Goal: Task Accomplishment & Management: Complete application form

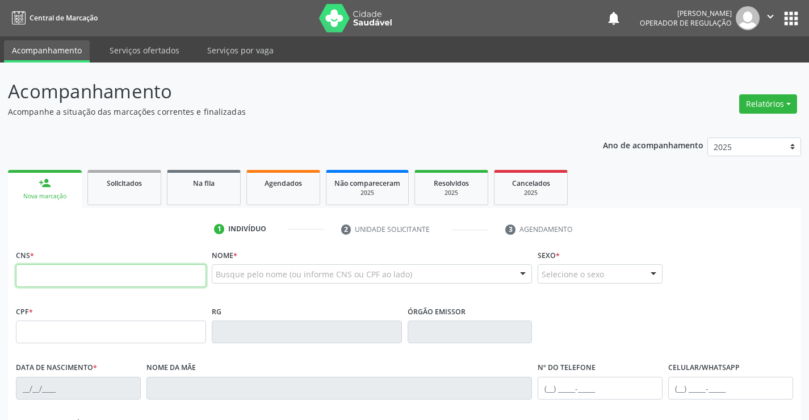
click at [77, 272] on input "text" at bounding box center [111, 275] width 190 height 23
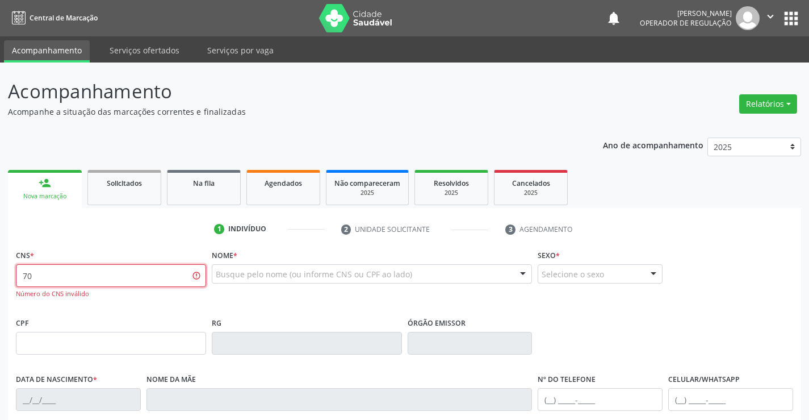
type input "7"
type input "702 0048 0941 4281"
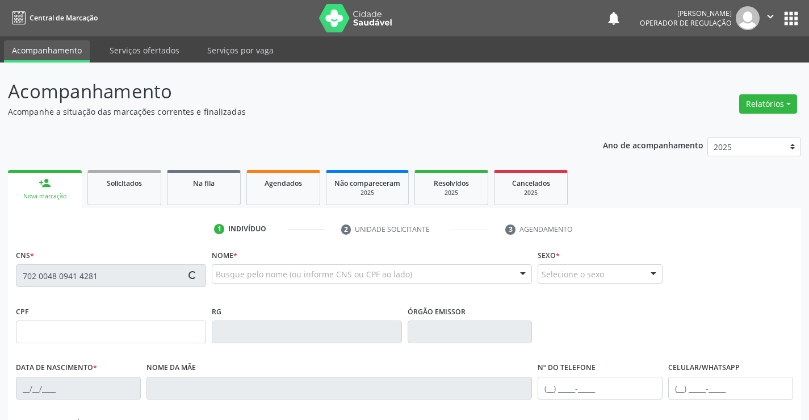
type input "372.738.335-68"
type input "0382228090"
type input "17/01/1961"
type input "(74) 98856-3990"
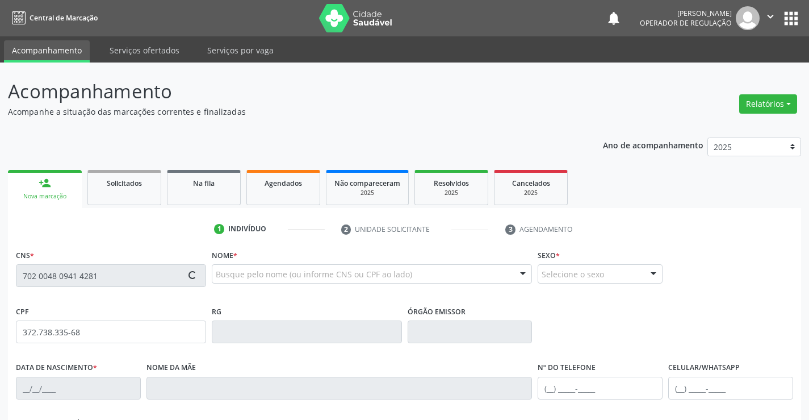
type input "372.738.335-68"
type input "S/N"
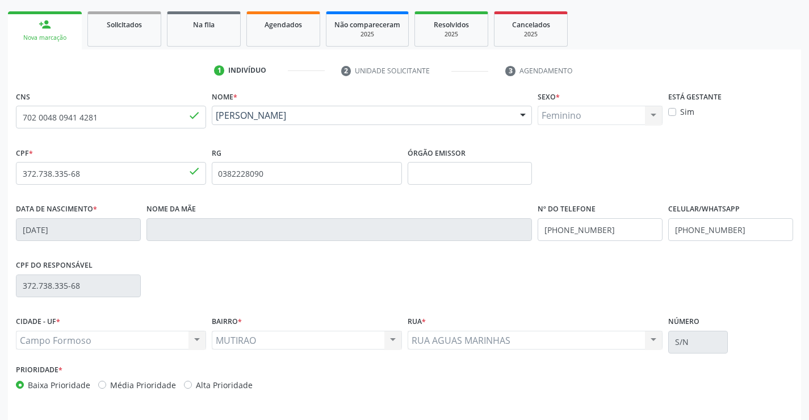
scroll to position [196, 0]
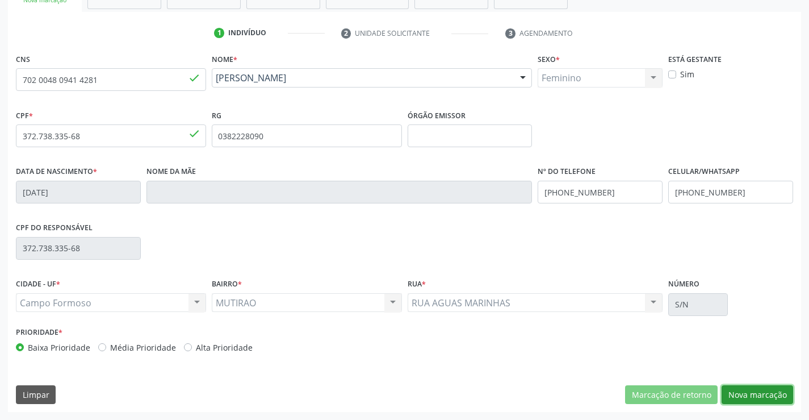
click at [774, 393] on button "Nova marcação" at bounding box center [758, 394] width 72 height 19
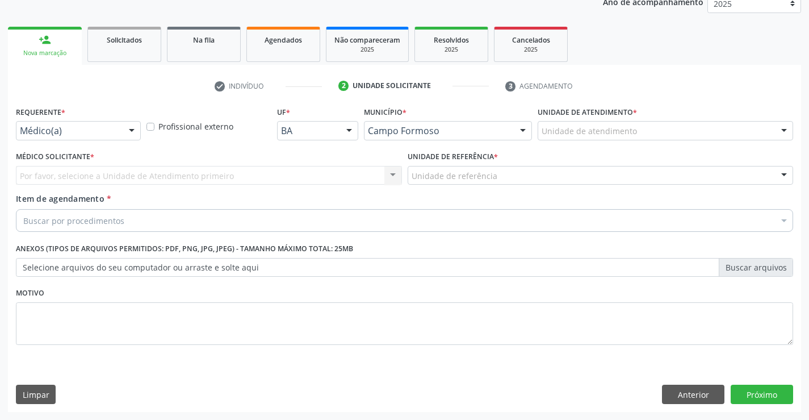
scroll to position [143, 0]
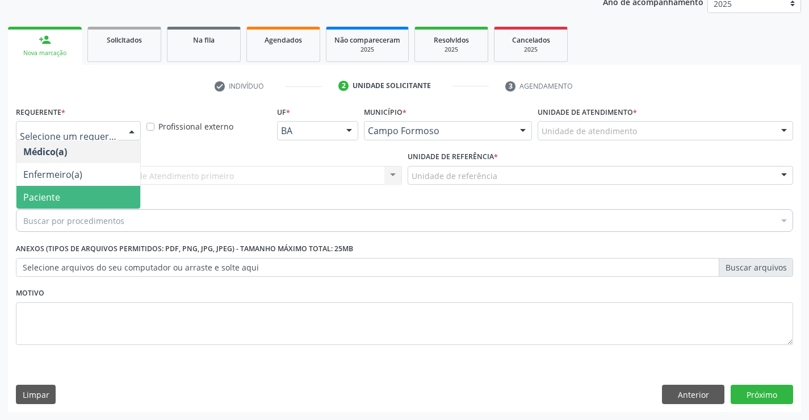
click at [75, 194] on span "Paciente" at bounding box center [78, 197] width 124 height 23
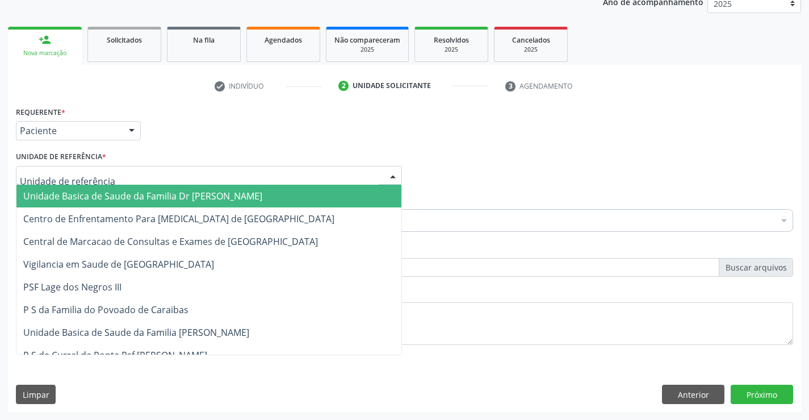
click at [85, 193] on span "Unidade Basica de Saude da Familia Dr [PERSON_NAME]" at bounding box center [142, 196] width 239 height 12
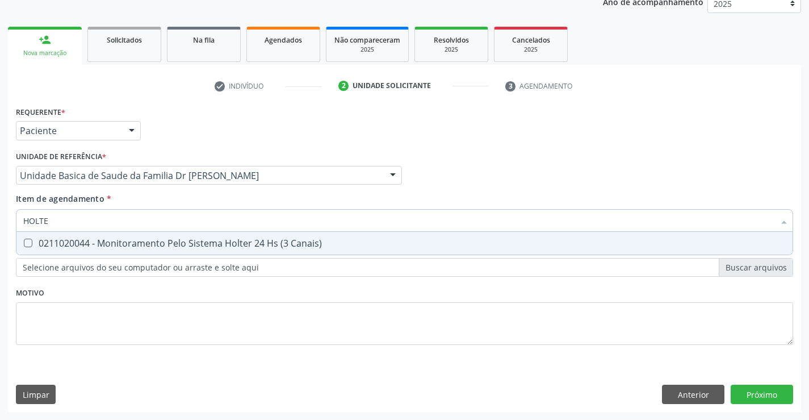
type input "HOLTER"
click at [144, 246] on div "0211020044 - Monitoramento Pelo Sistema Holter 24 Hs (3 Canais)" at bounding box center [404, 243] width 763 height 9
checkbox Canais\) "true"
type input "HOLTER"
click at [128, 325] on div "Requerente * Paciente Médico(a) Enfermeiro(a) Paciente Nenhum resultado encontr…" at bounding box center [405, 231] width 778 height 257
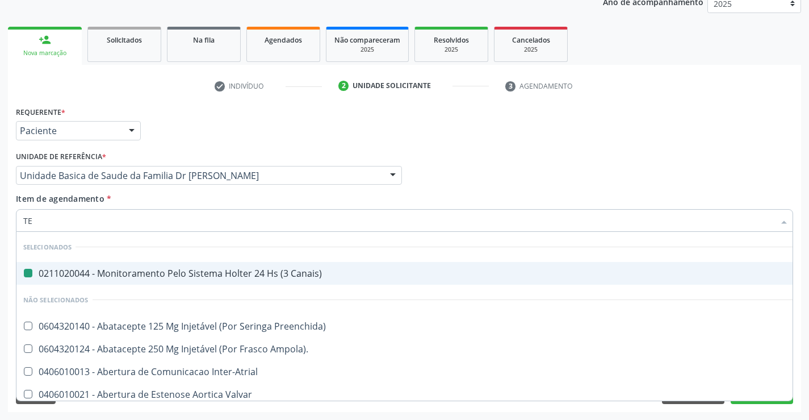
type input "TES"
checkbox Canais\) "false"
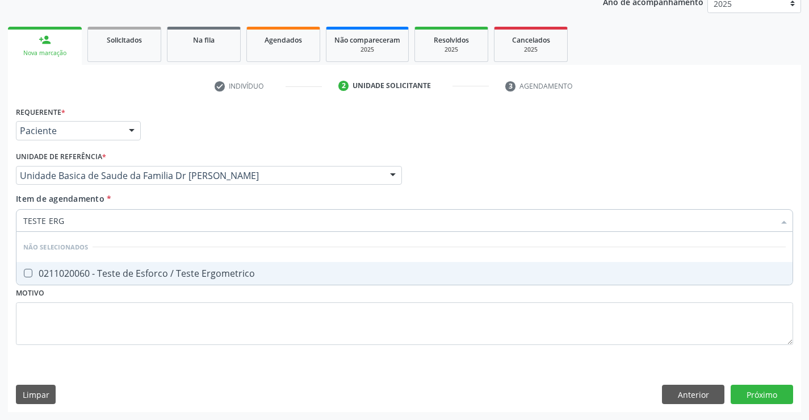
type input "TESTE ERGO"
click at [165, 269] on div "0211020060 - Teste de Esforco / Teste Ergometrico" at bounding box center [404, 273] width 763 height 9
checkbox Ergometrico "true"
click at [768, 392] on div "Requerente * Paciente Médico(a) Enfermeiro(a) Paciente Nenhum resultado encontr…" at bounding box center [405, 257] width 794 height 308
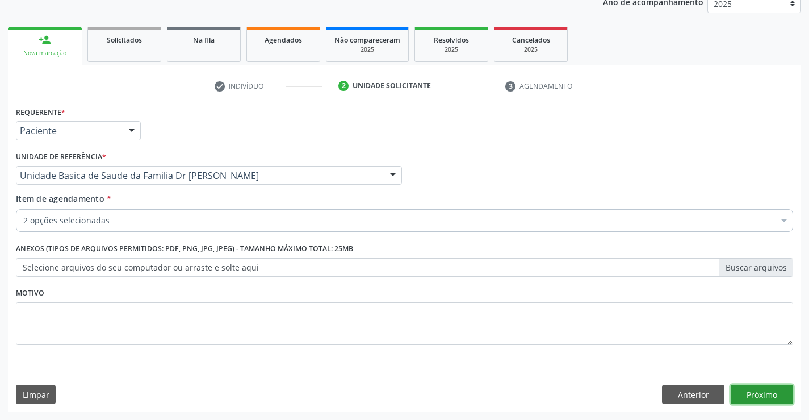
click at [768, 392] on button "Próximo" at bounding box center [762, 394] width 62 height 19
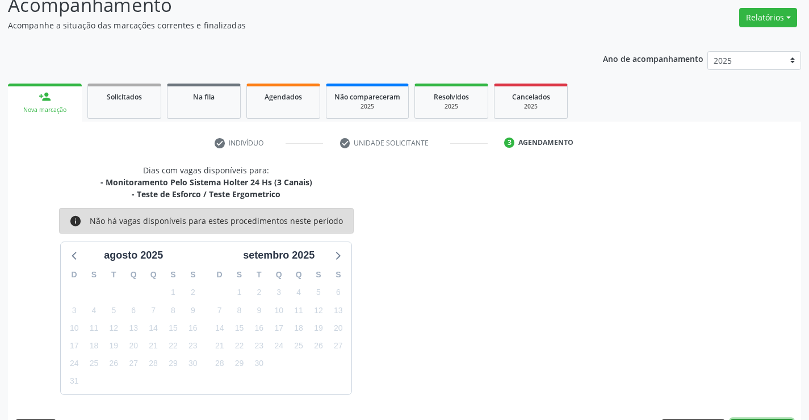
scroll to position [120, 0]
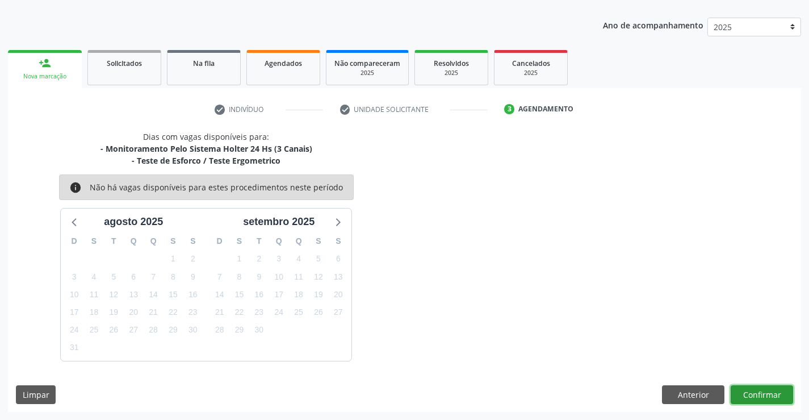
click at [765, 398] on button "Confirmar" at bounding box center [762, 394] width 62 height 19
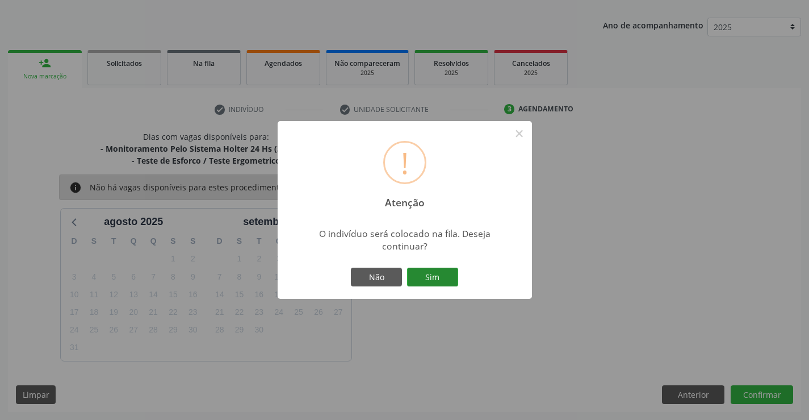
click at [455, 282] on button "Sim" at bounding box center [432, 277] width 51 height 19
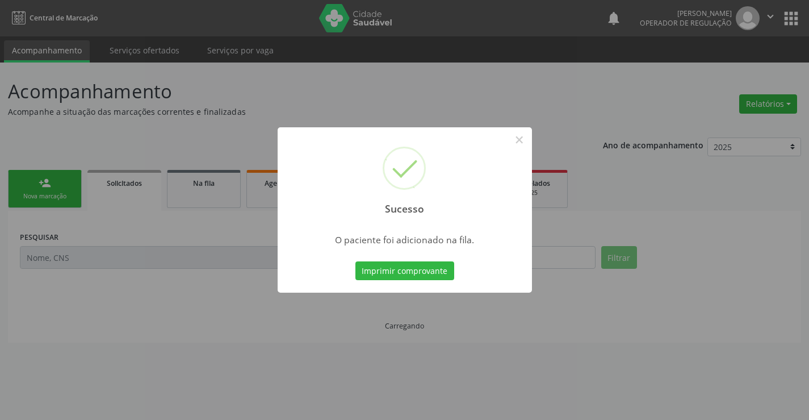
scroll to position [0, 0]
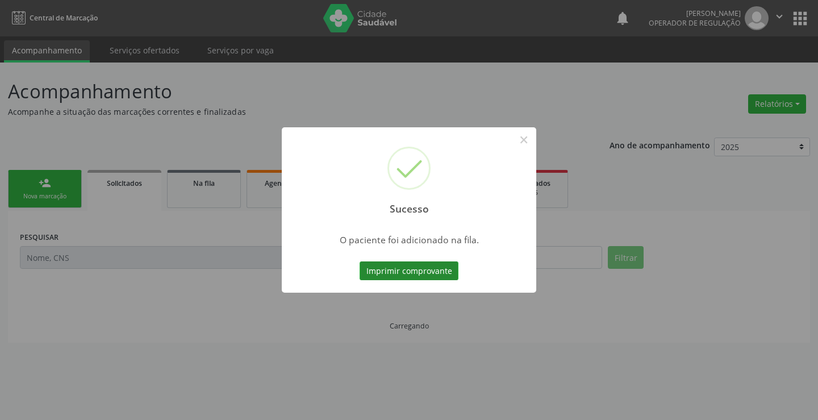
click at [444, 270] on button "Imprimir comprovante" at bounding box center [409, 270] width 99 height 19
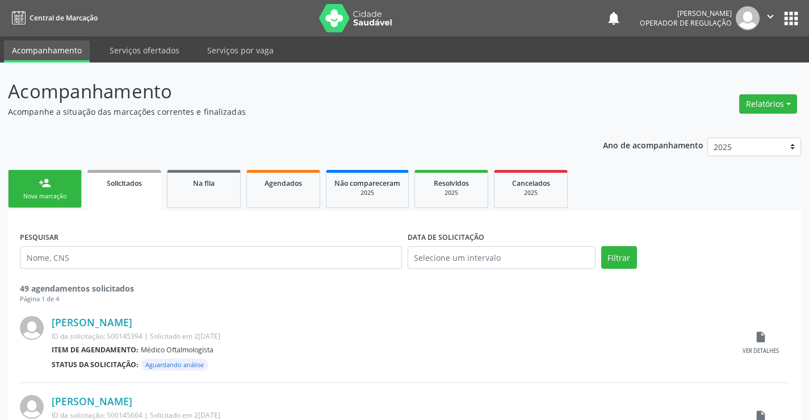
click at [51, 194] on div "Nova marcação" at bounding box center [44, 196] width 57 height 9
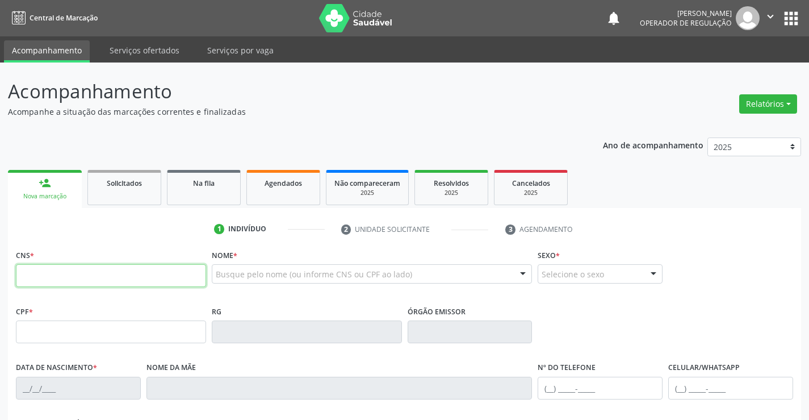
click at [75, 275] on input "text" at bounding box center [111, 275] width 190 height 23
type input "703 4072 8718 4716"
type input "1117263797"
type input "10/09/1978"
type input "(74) 99135-2917"
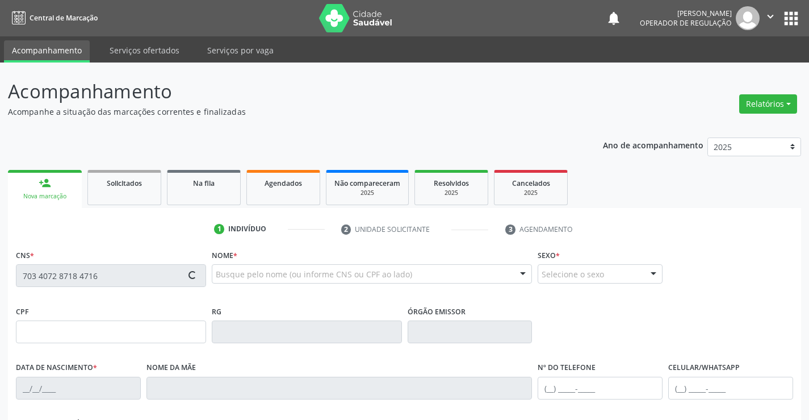
type input "(74) 99135-2917"
type input "S/N"
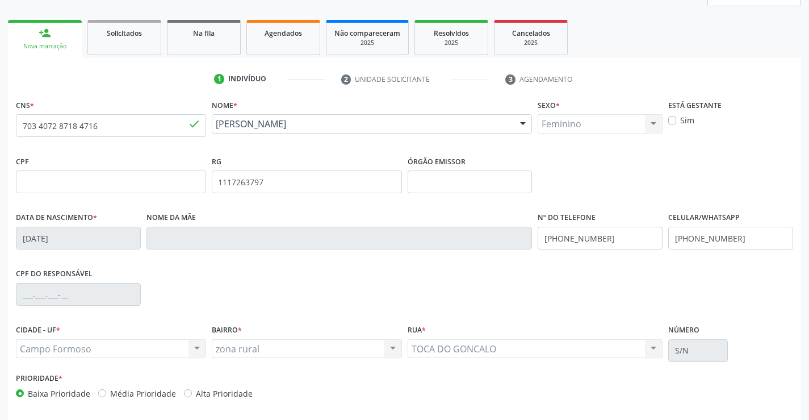
scroll to position [196, 0]
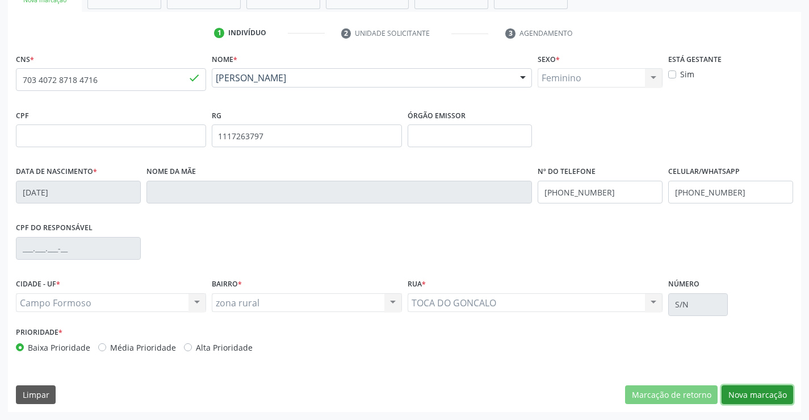
click at [759, 389] on button "Nova marcação" at bounding box center [758, 394] width 72 height 19
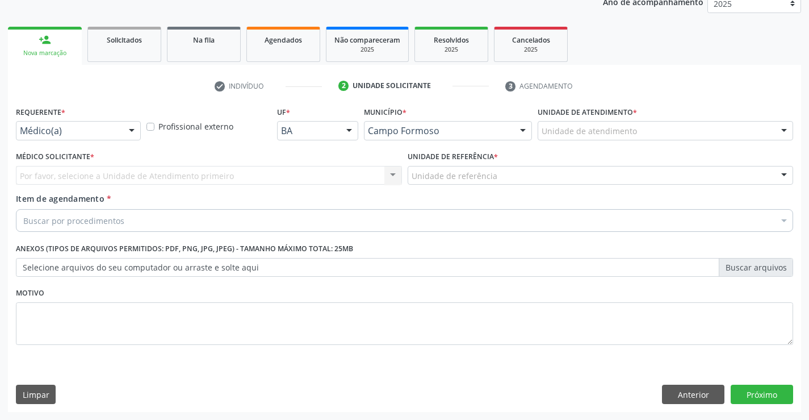
scroll to position [143, 0]
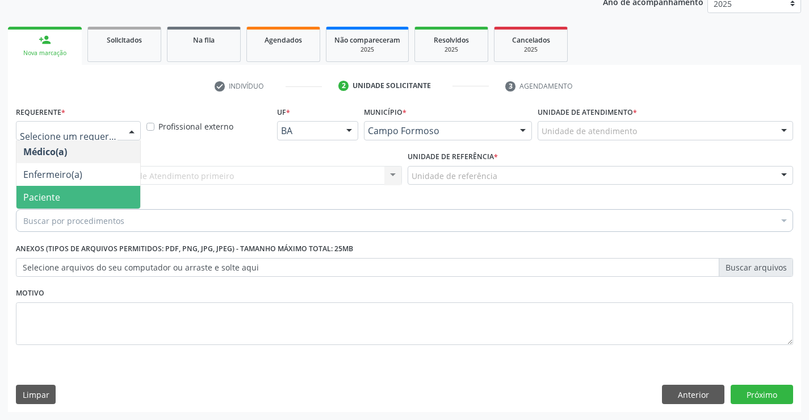
click at [90, 201] on span "Paciente" at bounding box center [78, 197] width 124 height 23
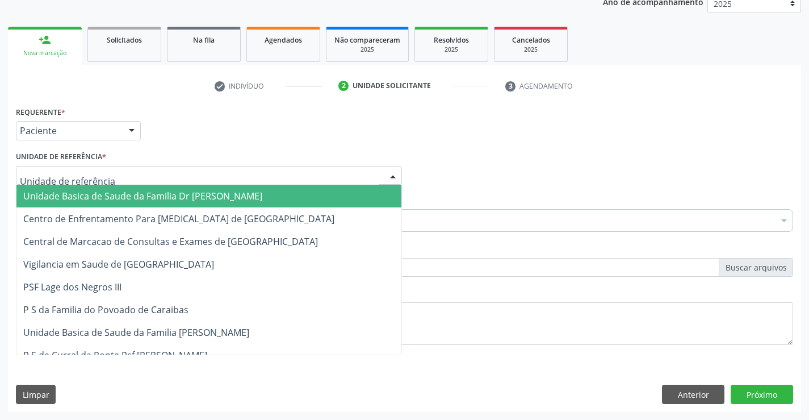
click at [90, 195] on span "Unidade Basica de Saude da Familia Dr [PERSON_NAME]" at bounding box center [142, 196] width 239 height 12
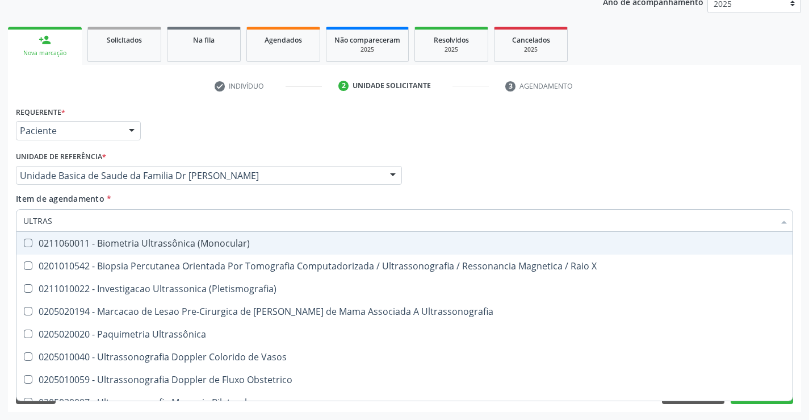
type input "ULTRASS"
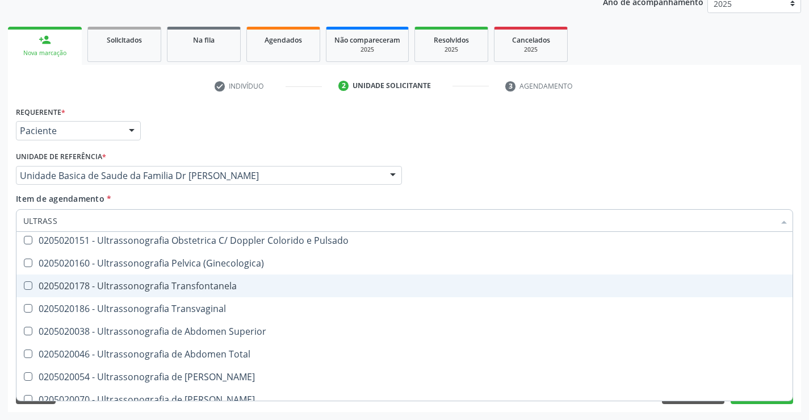
scroll to position [227, 0]
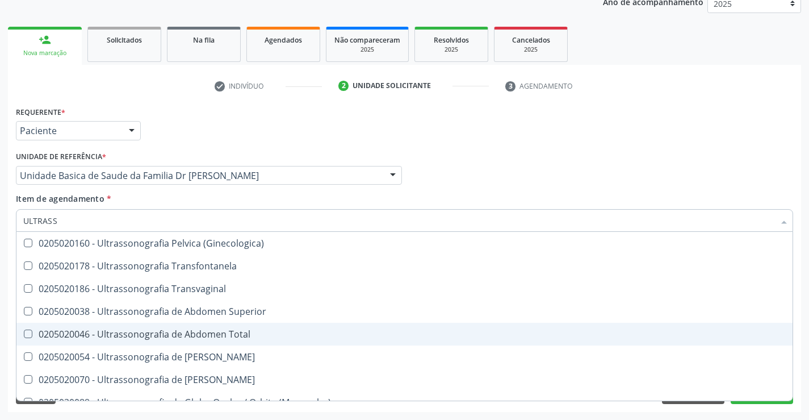
click at [256, 335] on div "0205020046 - Ultrassonografia de Abdomen Total" at bounding box center [404, 333] width 763 height 9
checkbox Total "true"
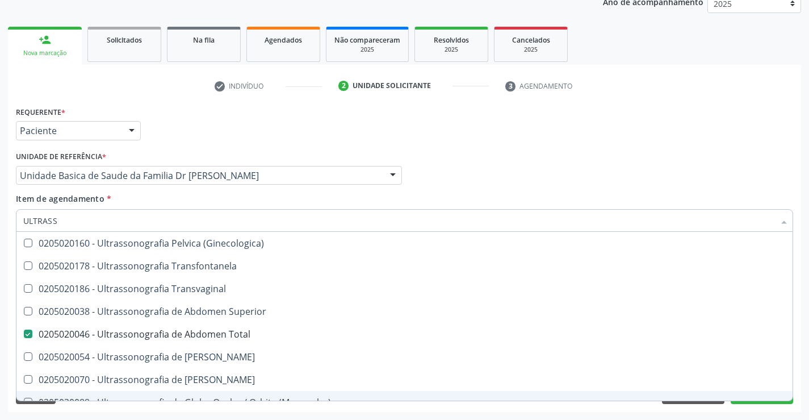
click at [751, 400] on div "0205020089 - Ultrassonografia de Globo Ocular / Orbita (Monocular)" at bounding box center [404, 402] width 763 height 9
checkbox \(Monocular\) "true"
click at [747, 401] on button "Próximo" at bounding box center [762, 394] width 62 height 19
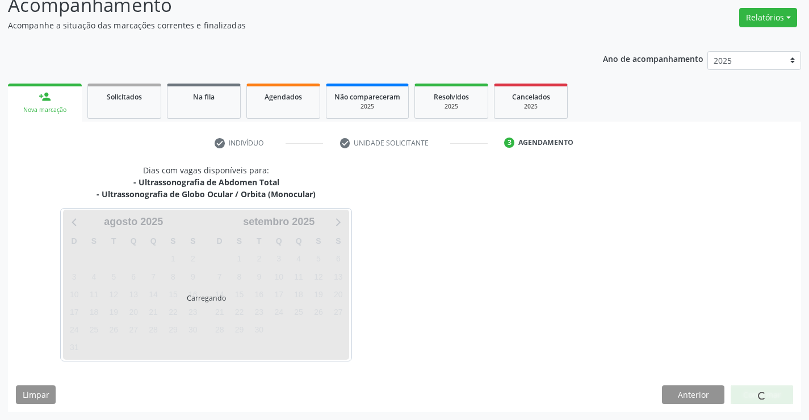
scroll to position [120, 0]
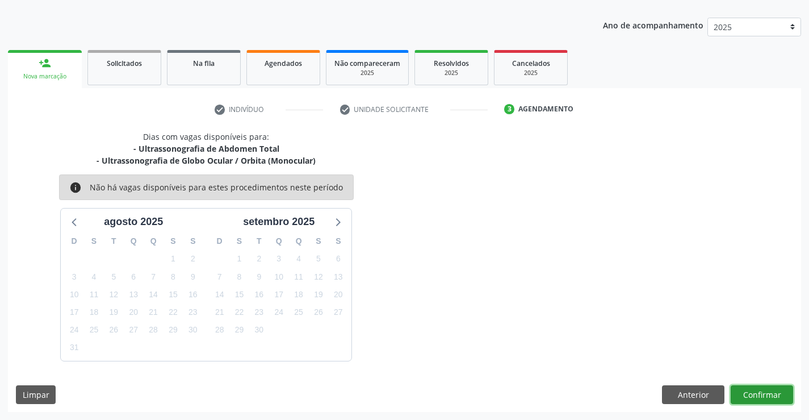
click at [745, 391] on button "Confirmar" at bounding box center [762, 394] width 62 height 19
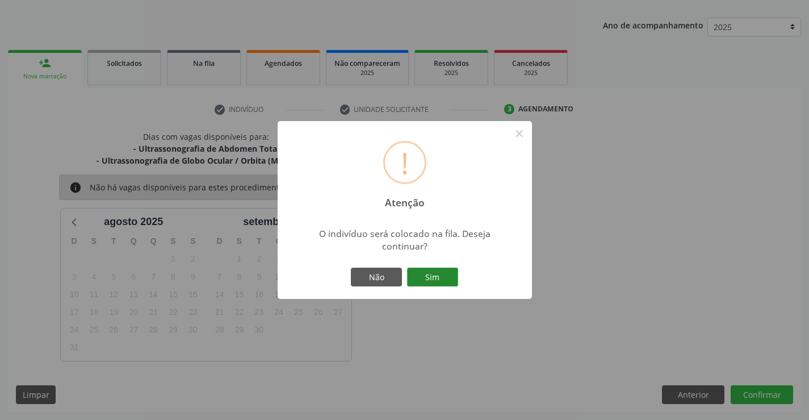
click at [428, 274] on button "Sim" at bounding box center [432, 277] width 51 height 19
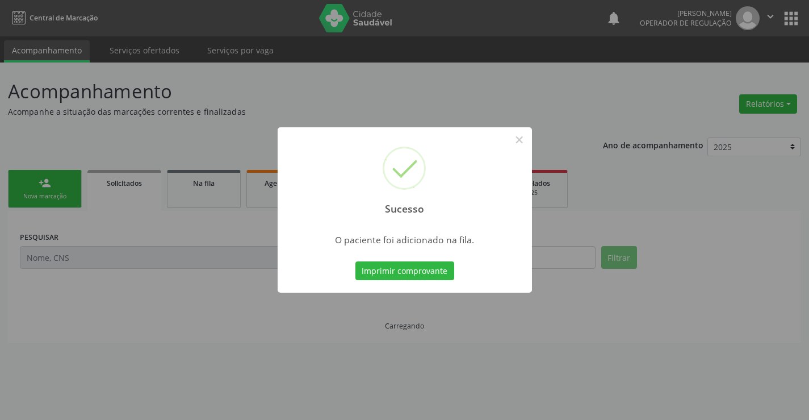
scroll to position [0, 0]
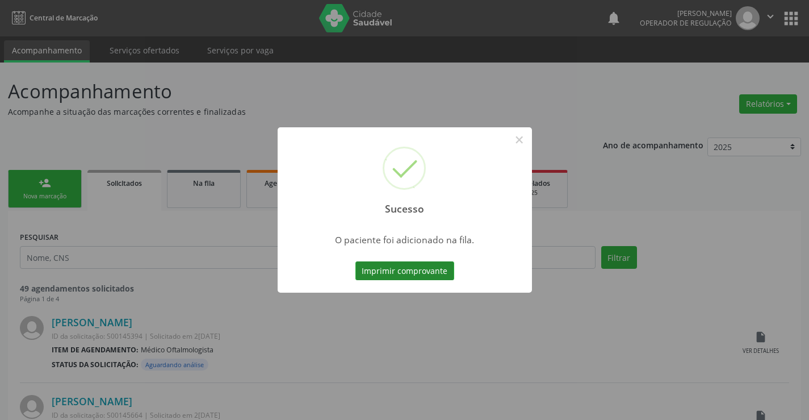
click at [401, 269] on button "Imprimir comprovante" at bounding box center [405, 270] width 99 height 19
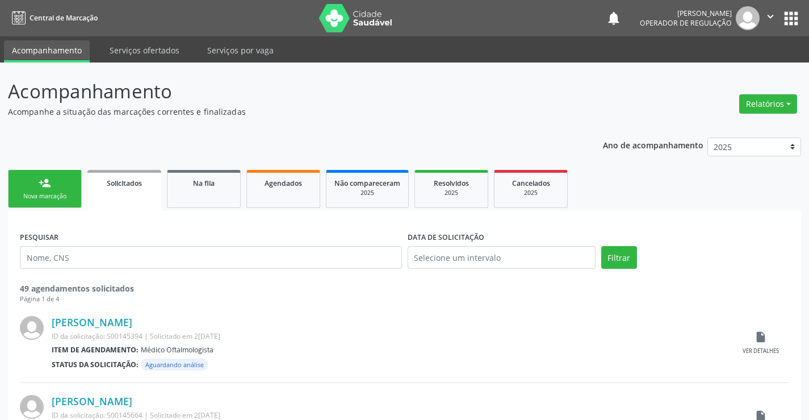
click at [33, 191] on link "person_add Nova marcação" at bounding box center [45, 189] width 74 height 38
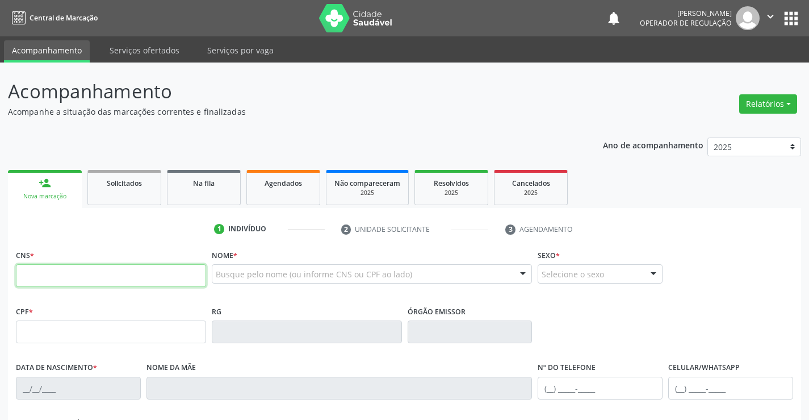
click at [84, 266] on input "text" at bounding box center [111, 275] width 190 height 23
type input "700 4009 0131 2348"
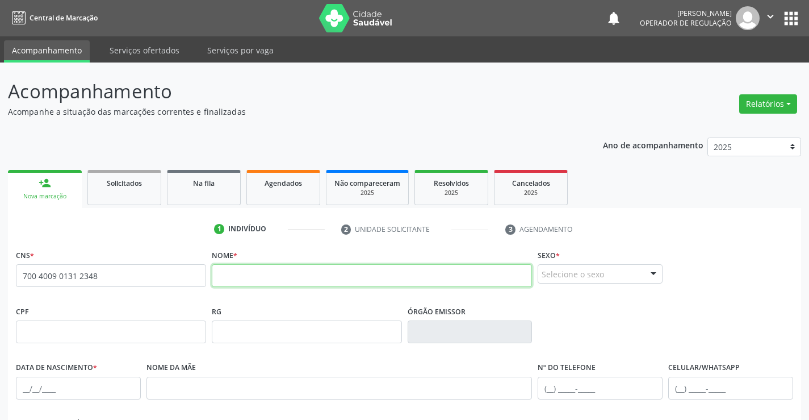
click at [289, 275] on input "text" at bounding box center [372, 275] width 321 height 23
type input "r"
type input "[PERSON_NAME]"
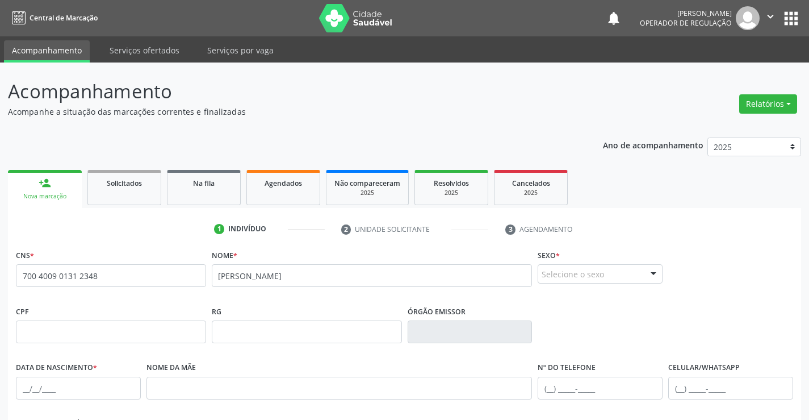
click at [582, 275] on div "Selecione o sexo" at bounding box center [600, 273] width 125 height 19
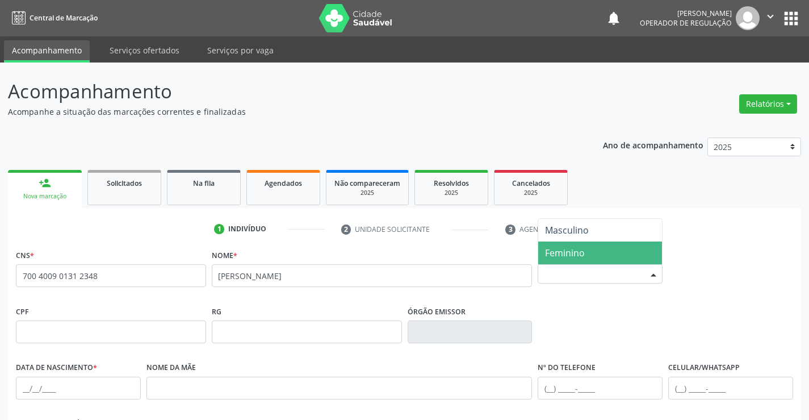
click at [588, 257] on span "Feminino" at bounding box center [600, 252] width 124 height 23
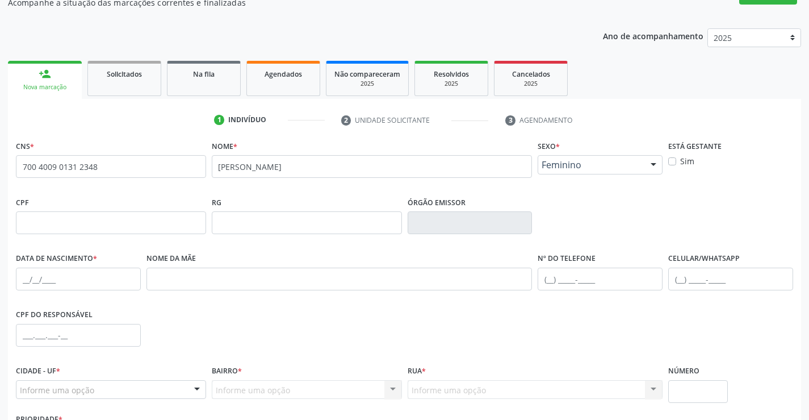
scroll to position [114, 0]
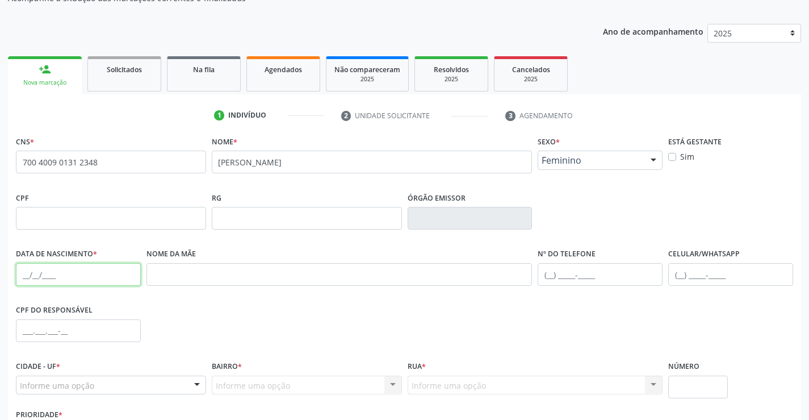
click at [89, 281] on input "text" at bounding box center [78, 274] width 125 height 23
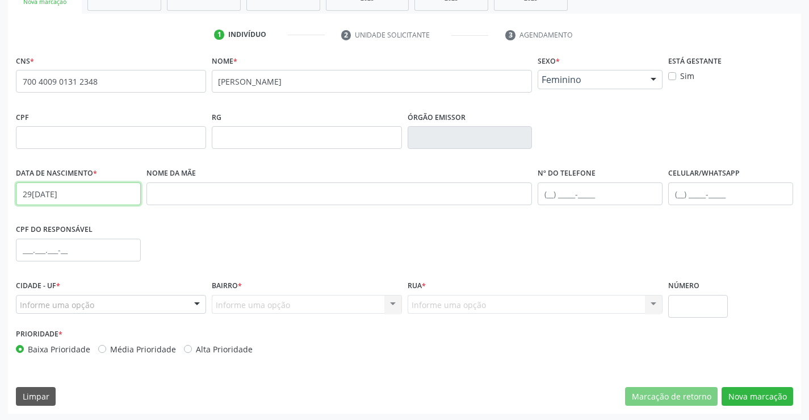
scroll to position [196, 0]
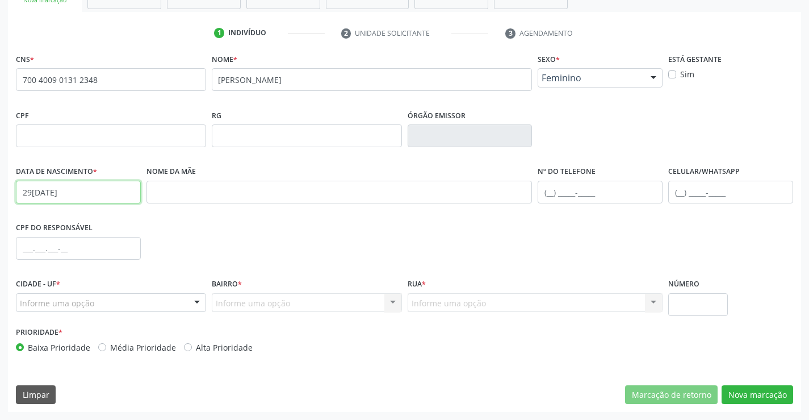
type input "29[DATE]"
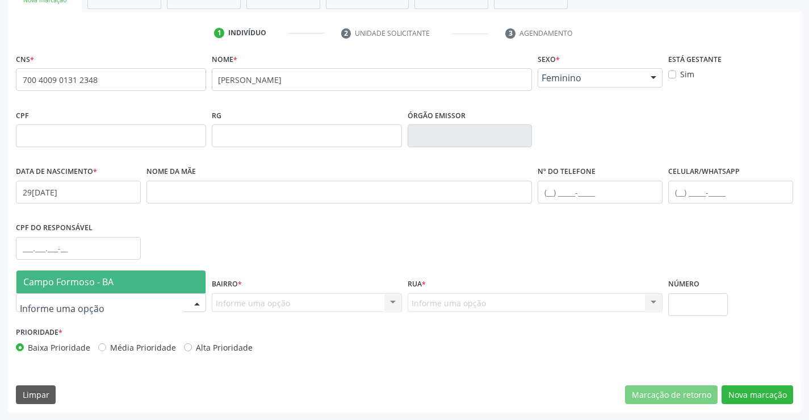
click at [101, 281] on span "Campo Formoso - BA" at bounding box center [68, 281] width 90 height 12
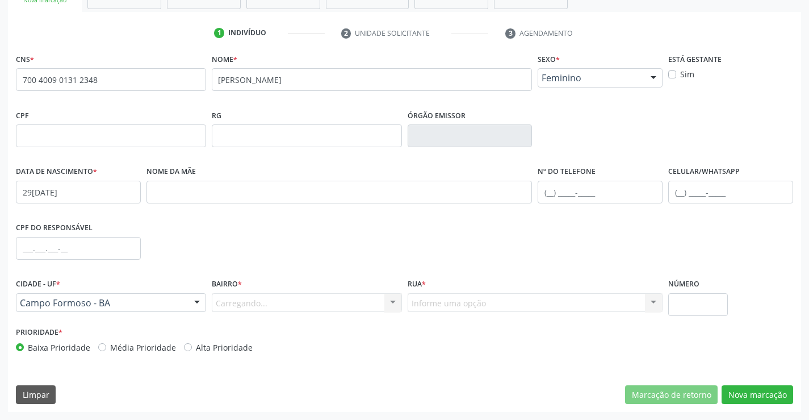
click at [252, 298] on div "Carregando... Nenhum resultado encontrado para: " " Nenhuma opção encontrada. D…" at bounding box center [307, 302] width 190 height 19
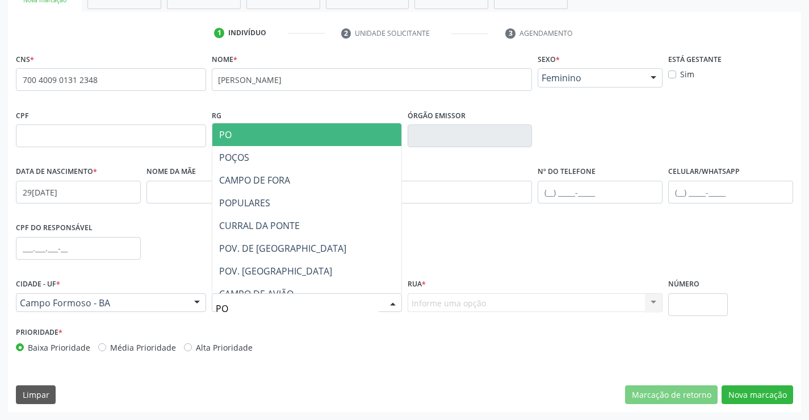
type input "POP"
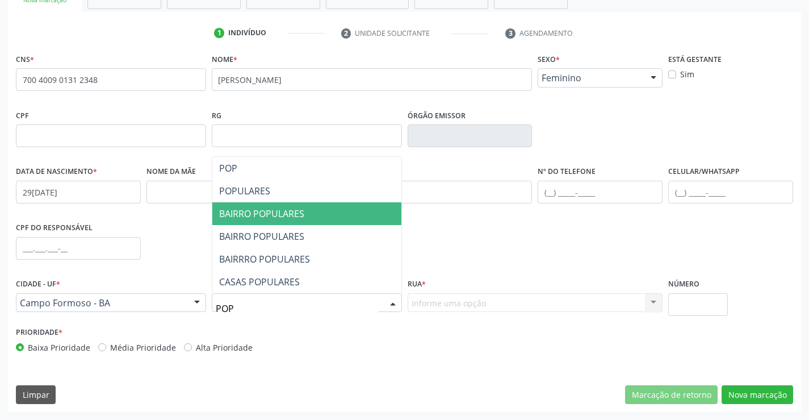
click at [301, 211] on span "BAIRRO POPULARES" at bounding box center [261, 213] width 85 height 12
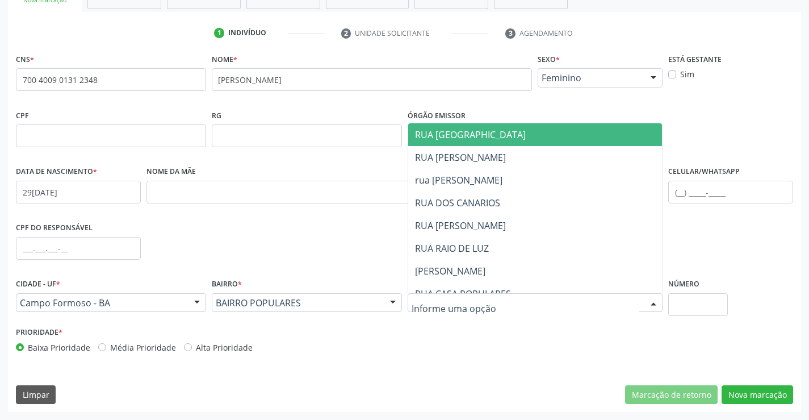
click at [497, 305] on div at bounding box center [536, 302] width 256 height 19
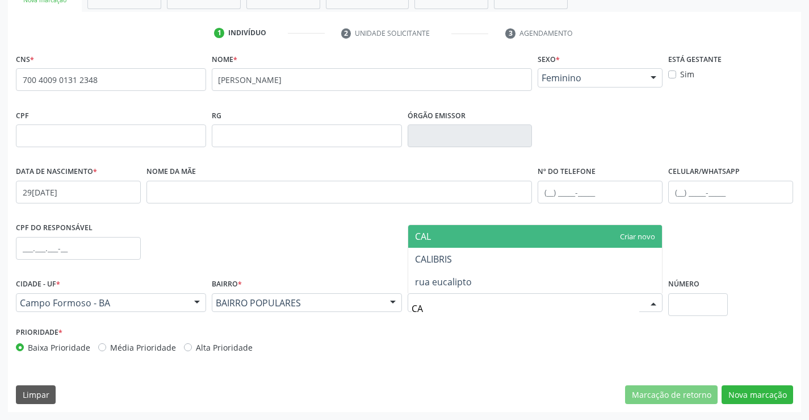
type input "C"
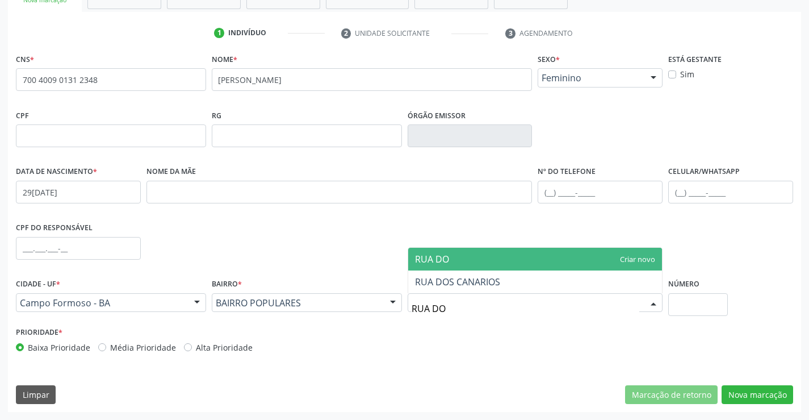
type input "RUA DO"
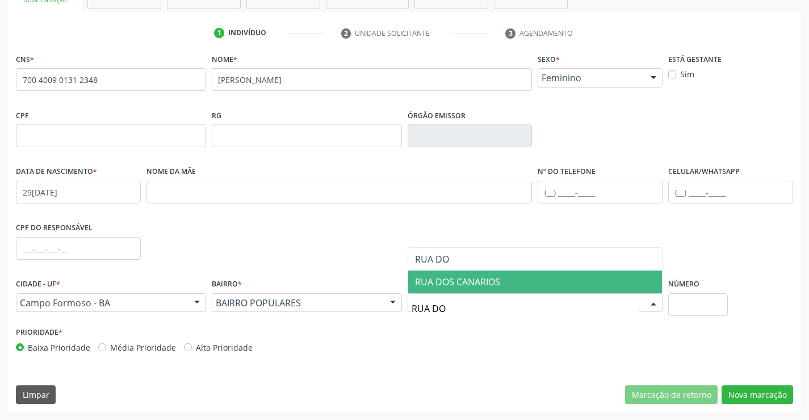
click at [494, 282] on span "RUA DOS CANARIOS" at bounding box center [457, 281] width 85 height 12
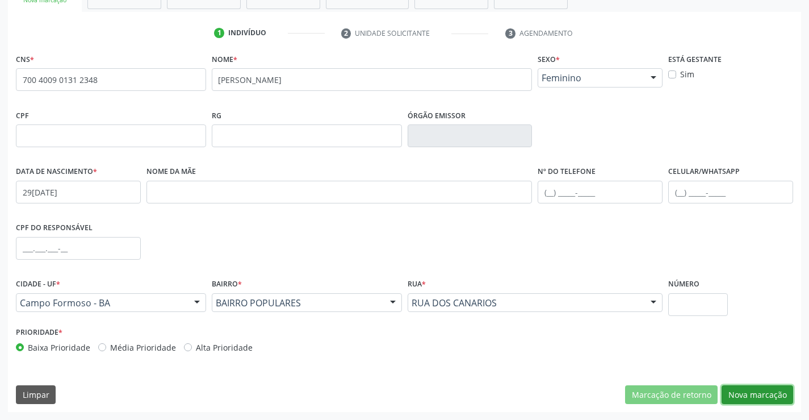
click at [774, 398] on button "Nova marcação" at bounding box center [758, 394] width 72 height 19
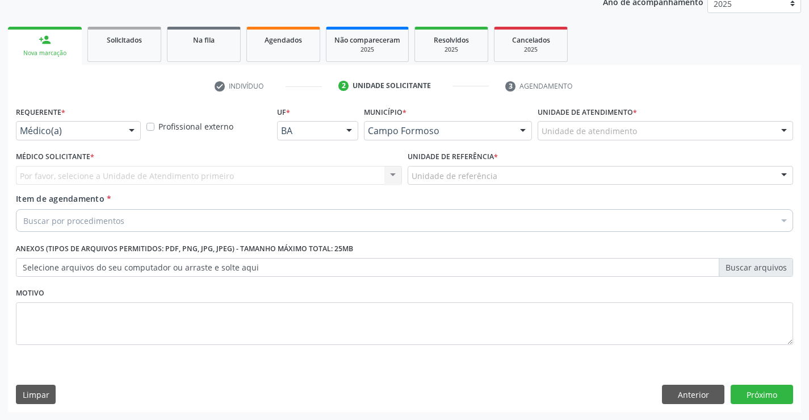
scroll to position [143, 0]
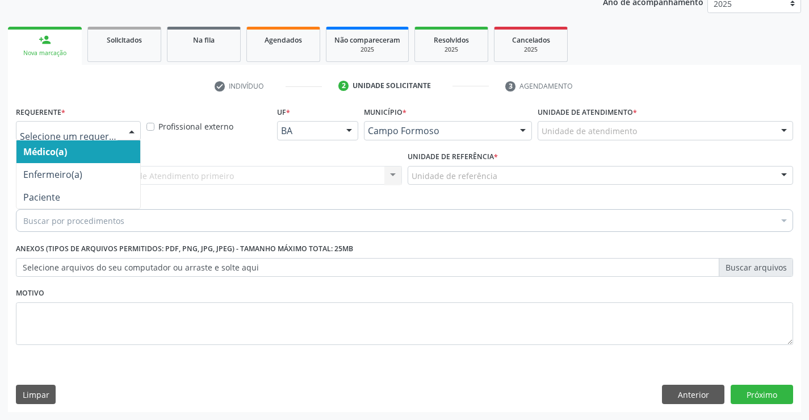
click at [84, 121] on div at bounding box center [78, 130] width 125 height 19
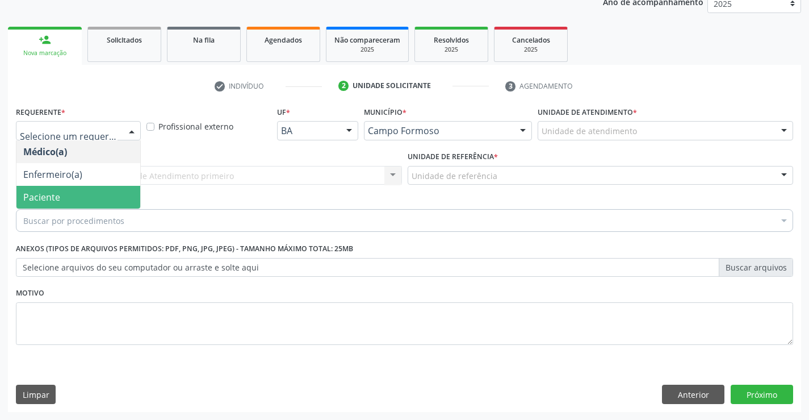
click at [76, 199] on span "Paciente" at bounding box center [78, 197] width 124 height 23
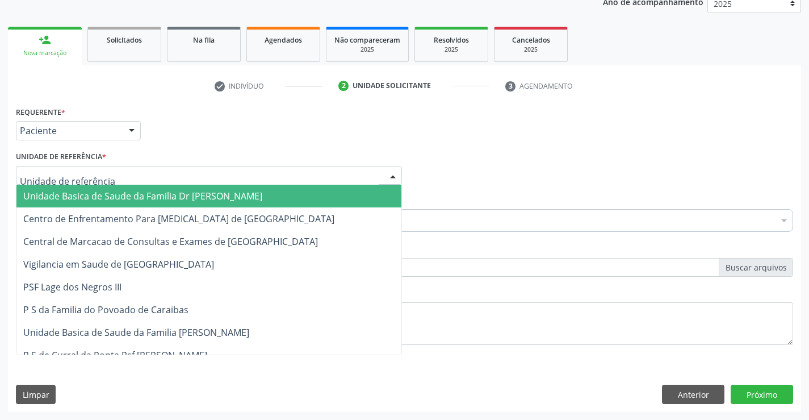
click at [87, 190] on span "Unidade Basica de Saude da Familia Dr [PERSON_NAME]" at bounding box center [142, 196] width 239 height 12
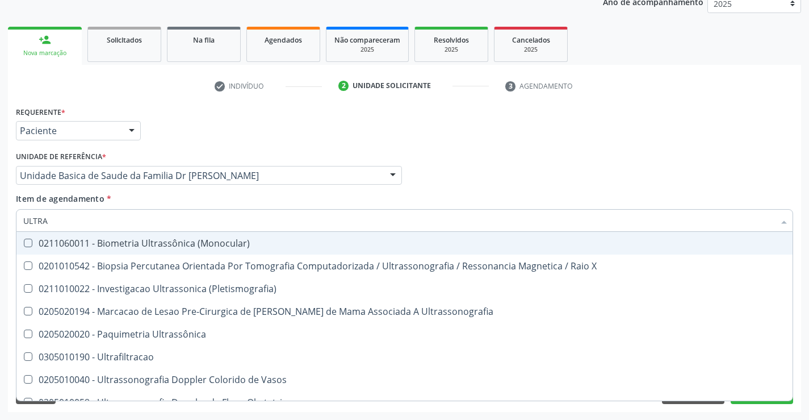
type input "ULTRAS"
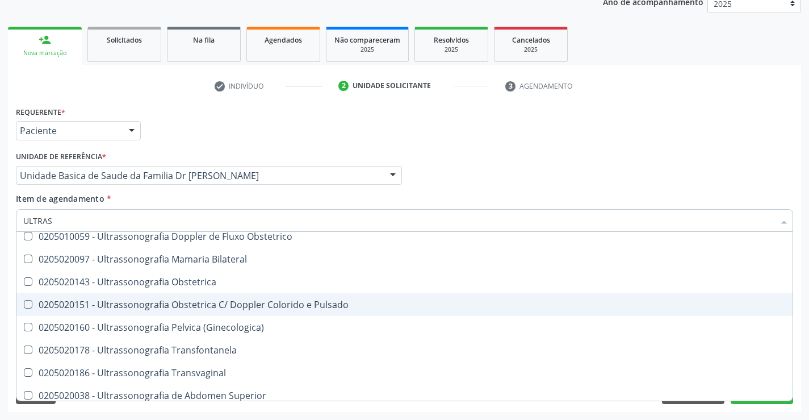
scroll to position [170, 0]
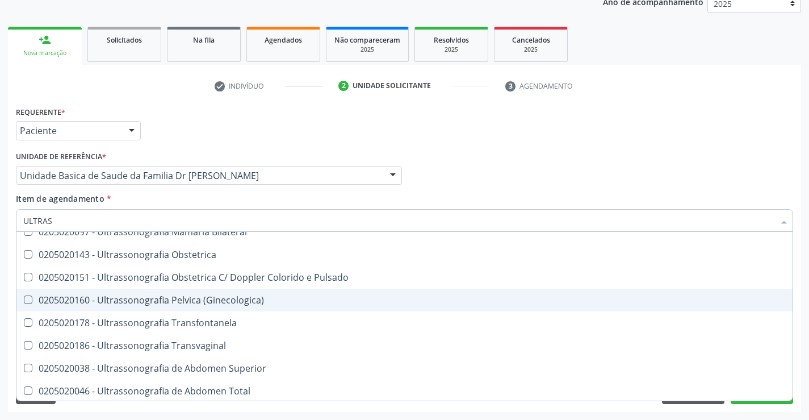
click at [214, 298] on div "0205020160 - Ultrassonografia Pelvica (Ginecologica)" at bounding box center [404, 299] width 763 height 9
checkbox \(Ginecologica\) "true"
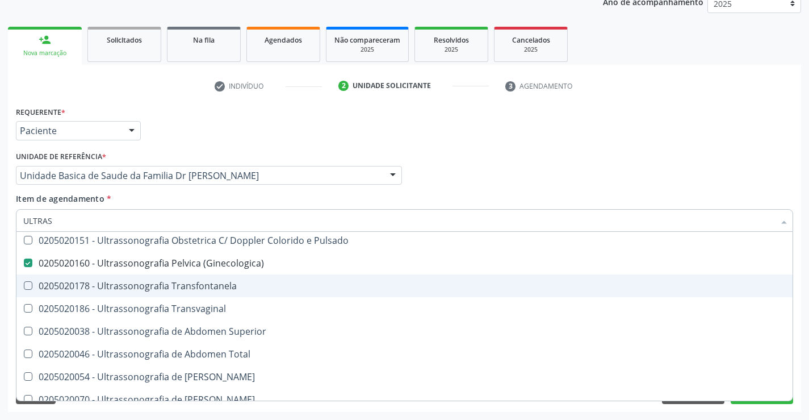
scroll to position [227, 0]
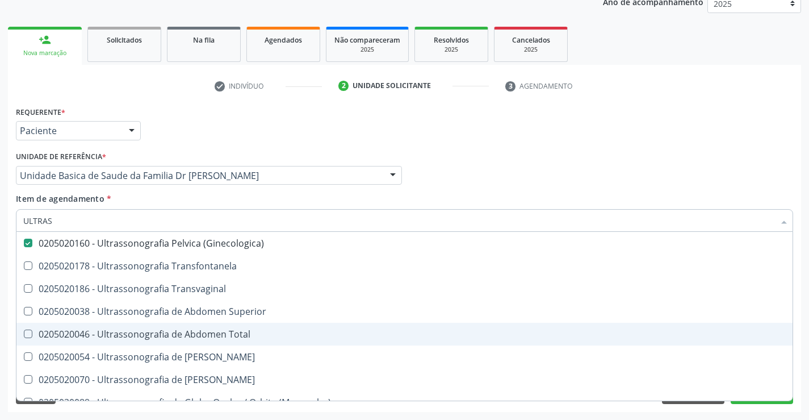
click at [248, 336] on div "0205020046 - Ultrassonografia de Abdomen Total" at bounding box center [404, 333] width 763 height 9
checkbox Total "true"
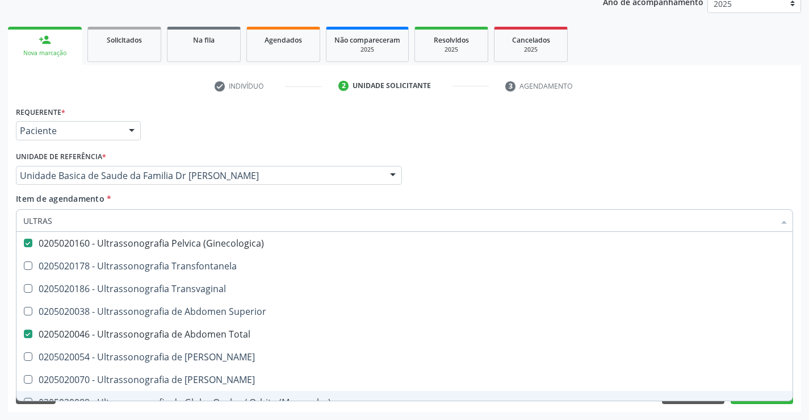
click at [749, 400] on div "Desfazer seleção 0211060011 - Biometria Ultrassônica (Monocular) 0201010542 - B…" at bounding box center [405, 316] width 778 height 169
click at [759, 402] on button "Próximo" at bounding box center [762, 394] width 62 height 19
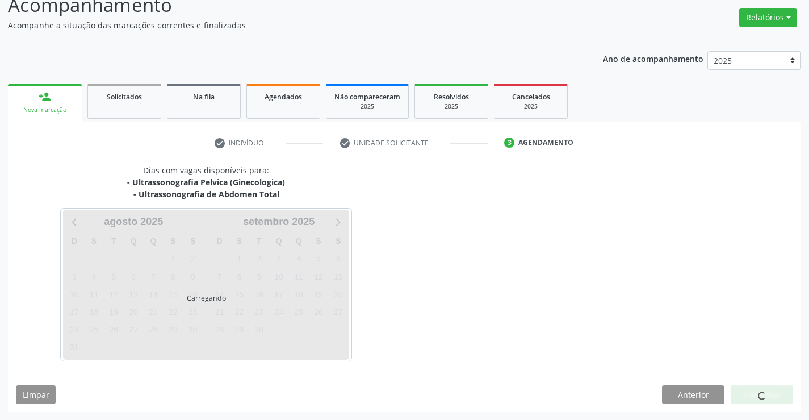
scroll to position [0, 0]
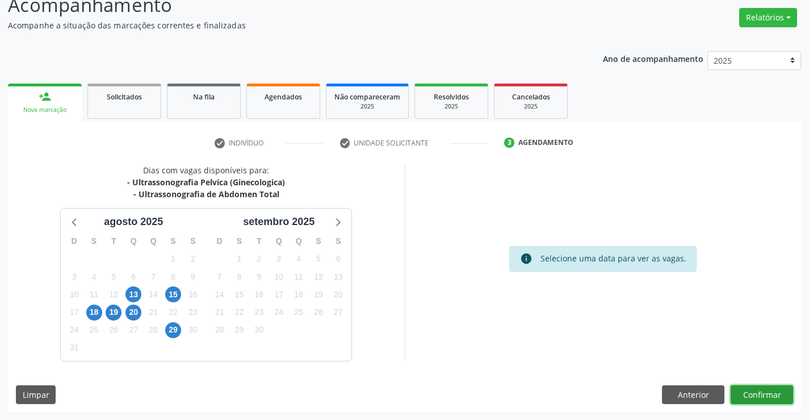
click at [754, 392] on button "Confirmar" at bounding box center [762, 394] width 62 height 19
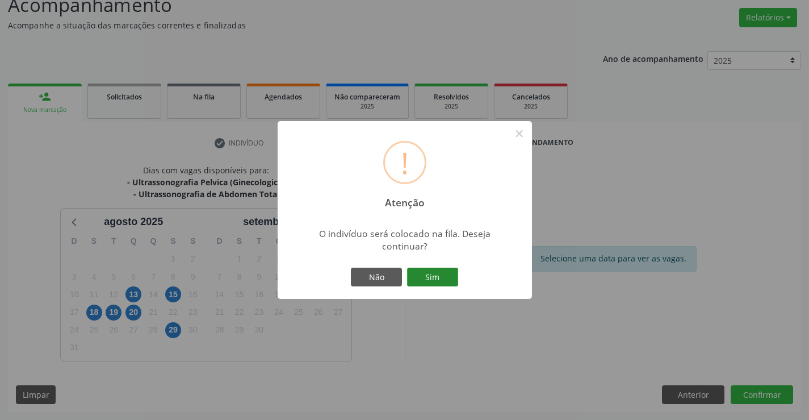
click at [439, 272] on button "Sim" at bounding box center [432, 277] width 51 height 19
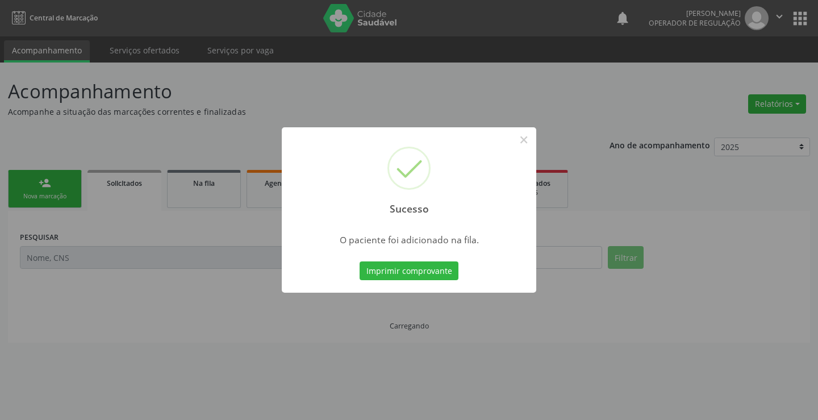
click at [437, 272] on button "Imprimir comprovante" at bounding box center [409, 270] width 99 height 19
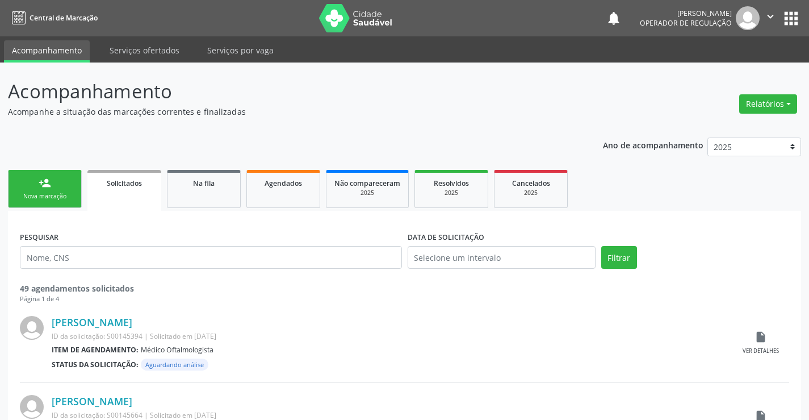
click at [60, 198] on div "Nova marcação" at bounding box center [44, 196] width 57 height 9
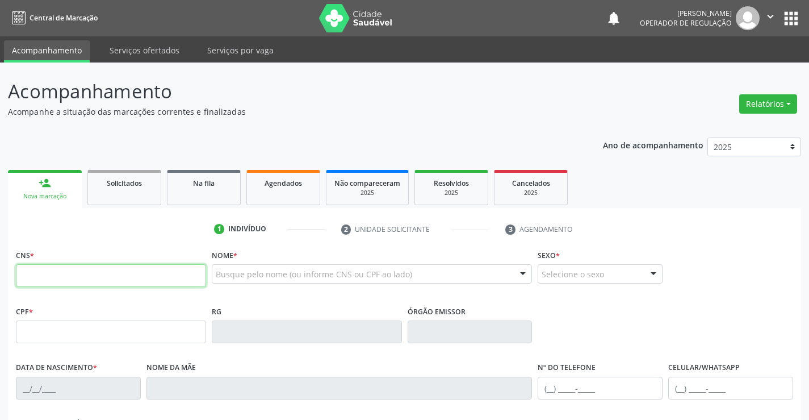
click at [87, 268] on input "text" at bounding box center [111, 275] width 190 height 23
type input "708 5083 8233 8173"
type input "1117763331"
type input "0[DATE]"
type input "[PHONE_NUMBER]"
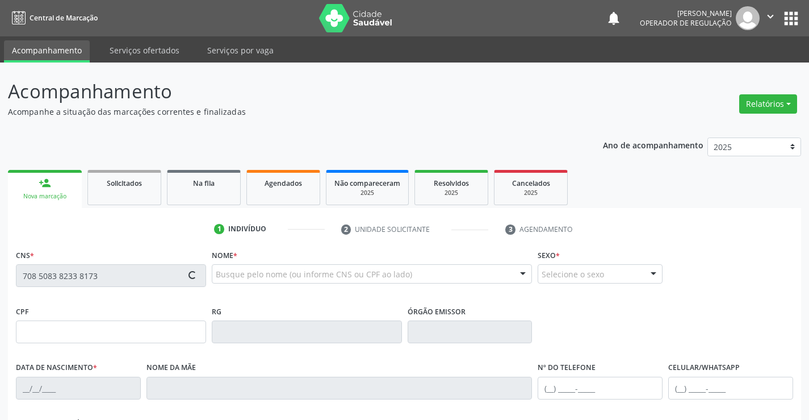
type input "[PHONE_NUMBER]"
type input "003.242.745-05"
type input "S/N"
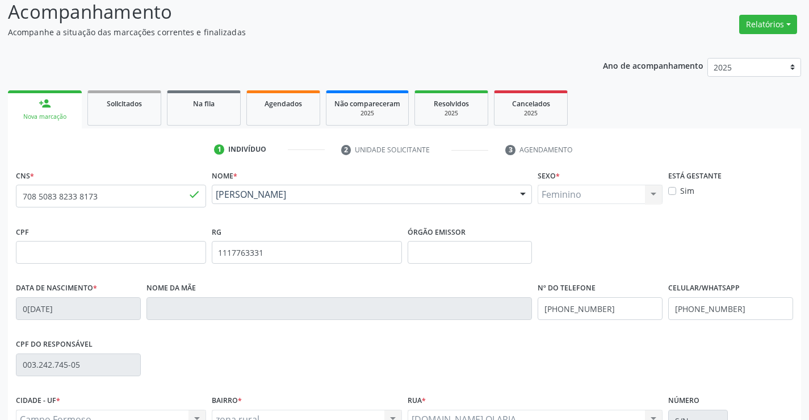
scroll to position [196, 0]
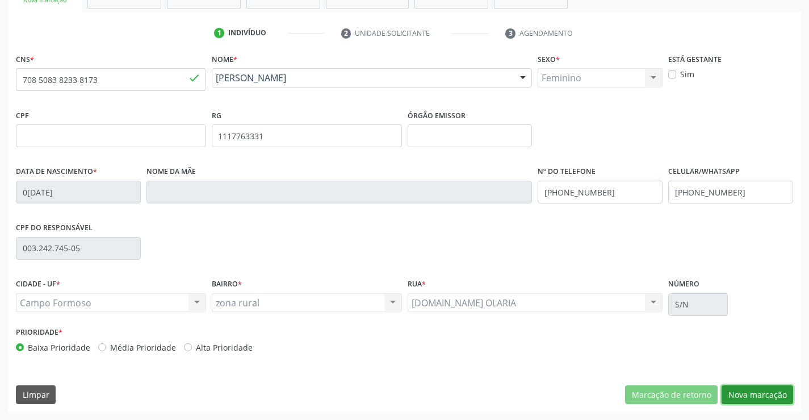
click at [750, 392] on button "Nova marcação" at bounding box center [758, 394] width 72 height 19
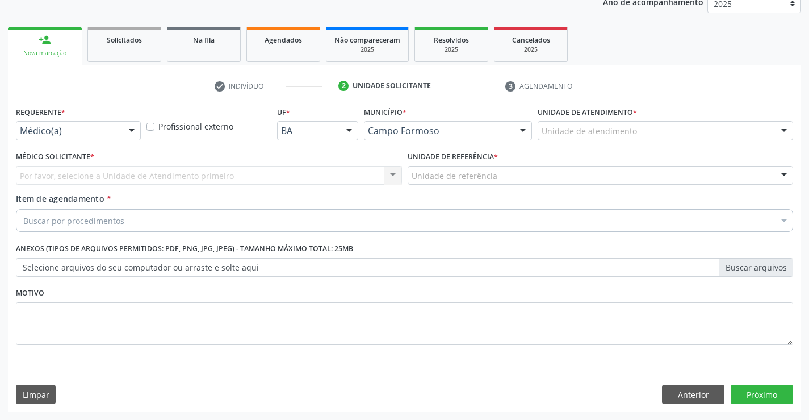
scroll to position [143, 0]
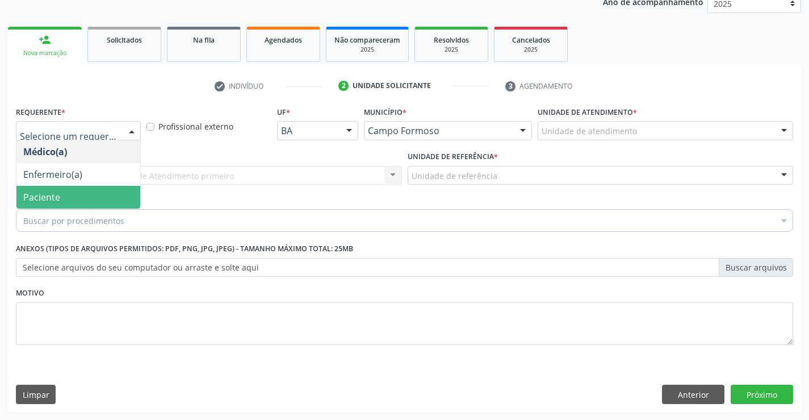
click at [47, 196] on span "Paciente" at bounding box center [41, 197] width 37 height 12
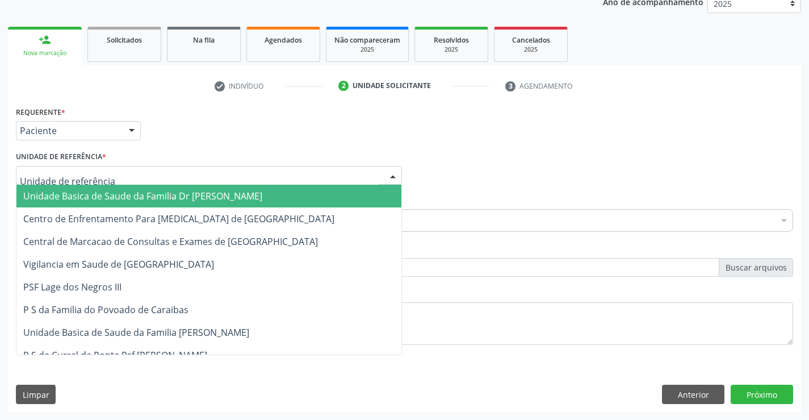
click at [73, 190] on span "Unidade Basica de Saude da Familia Dr [PERSON_NAME]" at bounding box center [142, 196] width 239 height 12
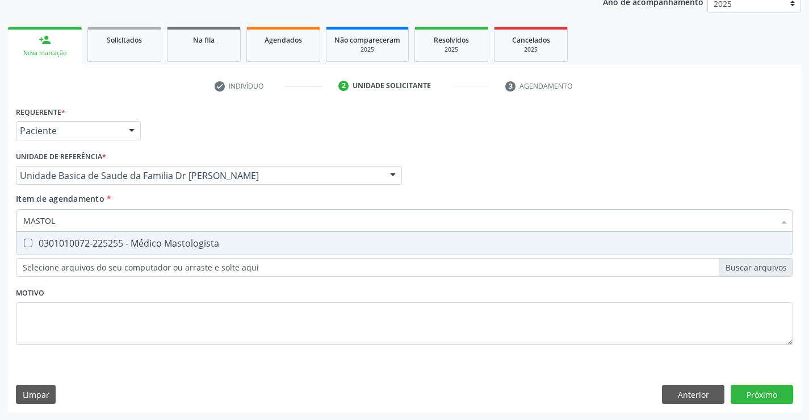
type input "MASTOLO"
click at [101, 241] on div "0301010072-225255 - Médico Mastologista" at bounding box center [404, 243] width 763 height 9
checkbox Mastologista "true"
click at [771, 399] on div "Requerente * Paciente Médico(a) Enfermeiro(a) Paciente Nenhum resultado encontr…" at bounding box center [405, 257] width 794 height 308
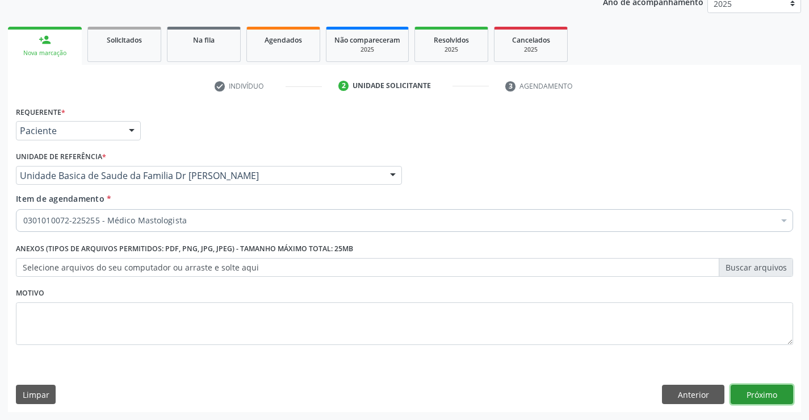
click at [749, 393] on button "Próximo" at bounding box center [762, 394] width 62 height 19
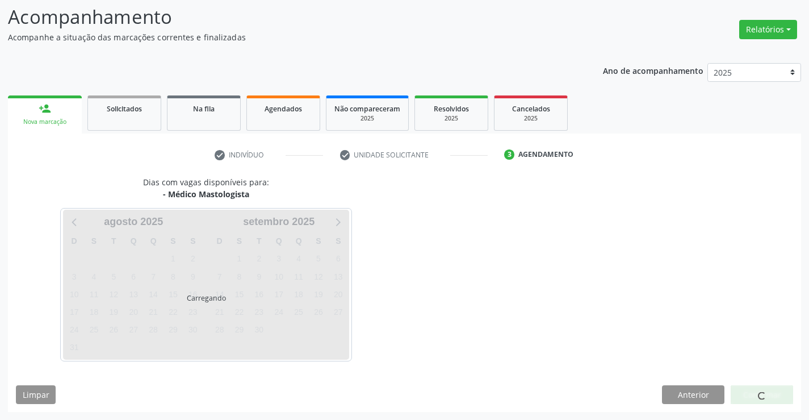
scroll to position [108, 0]
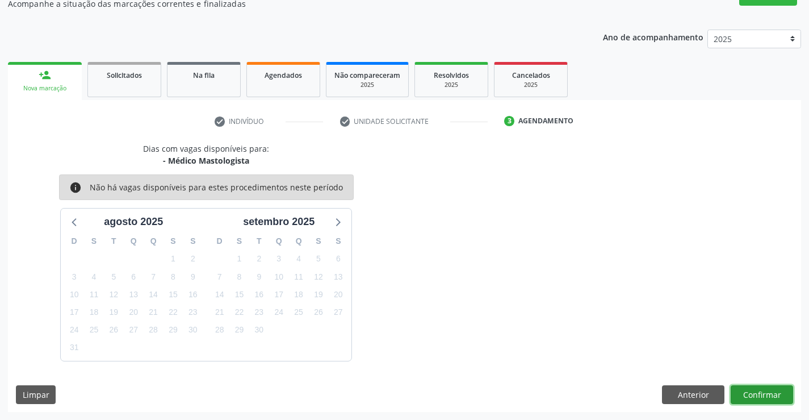
click at [764, 395] on button "Confirmar" at bounding box center [762, 394] width 62 height 19
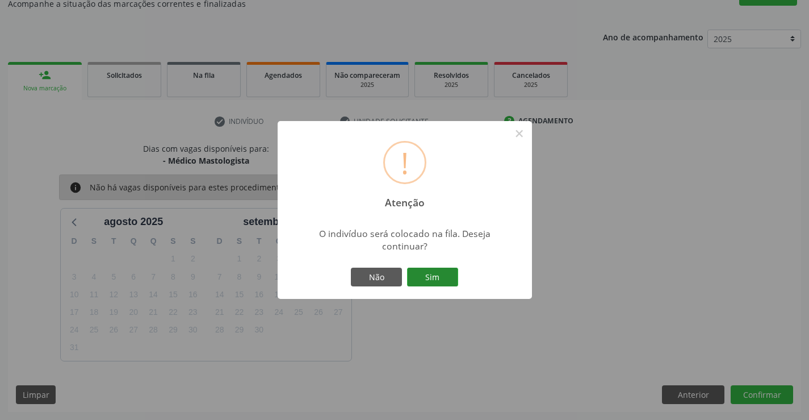
click at [426, 275] on button "Sim" at bounding box center [432, 277] width 51 height 19
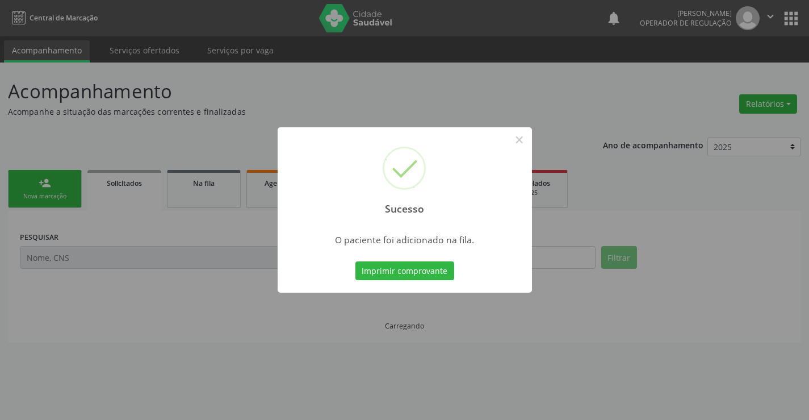
scroll to position [0, 0]
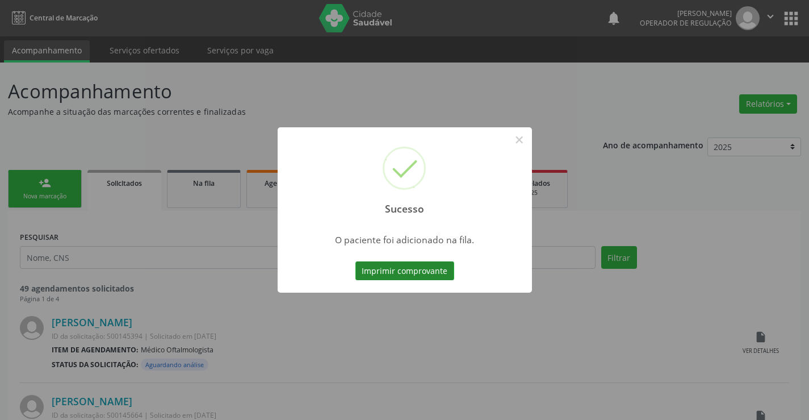
click at [426, 265] on button "Imprimir comprovante" at bounding box center [405, 270] width 99 height 19
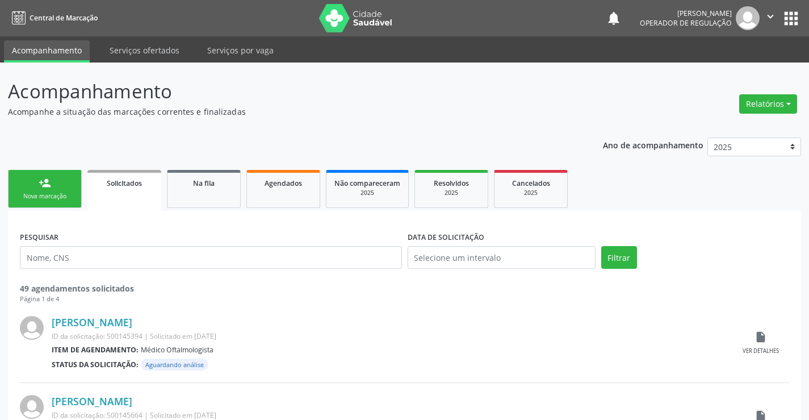
click at [769, 16] on icon "" at bounding box center [771, 16] width 12 height 12
click at [742, 65] on link "Sair" at bounding box center [742, 69] width 78 height 16
